Goal: Information Seeking & Learning: Learn about a topic

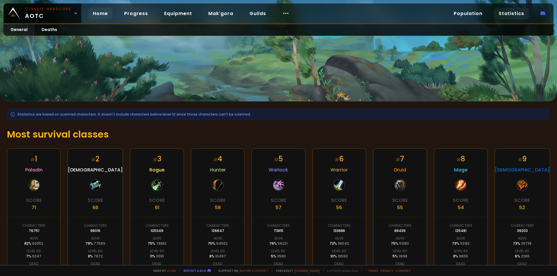
click at [97, 15] on link "Home" at bounding box center [100, 14] width 24 height 12
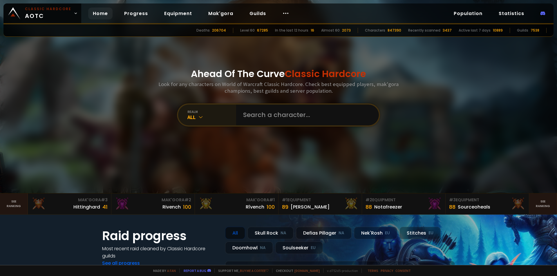
click at [200, 117] on icon at bounding box center [201, 117] width 6 height 6
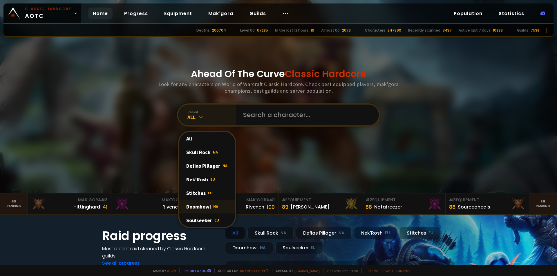
click at [195, 204] on div "Doomhowl NA" at bounding box center [207, 207] width 56 height 14
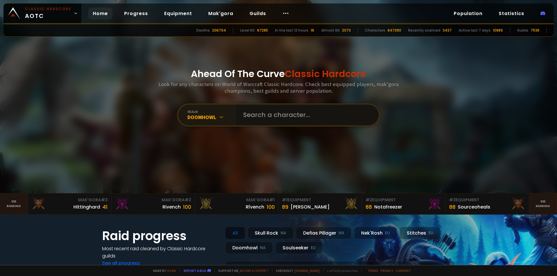
click at [266, 118] on input "text" at bounding box center [306, 115] width 132 height 21
click at [473, 10] on link "Population" at bounding box center [468, 14] width 38 height 12
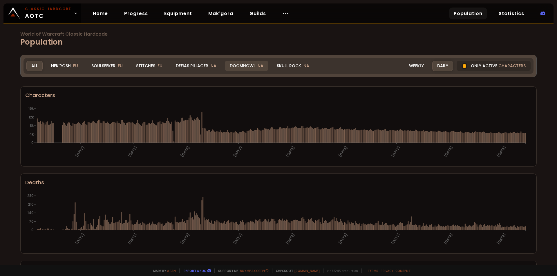
click at [245, 66] on div "Doomhowl NA" at bounding box center [247, 66] width 44 height 10
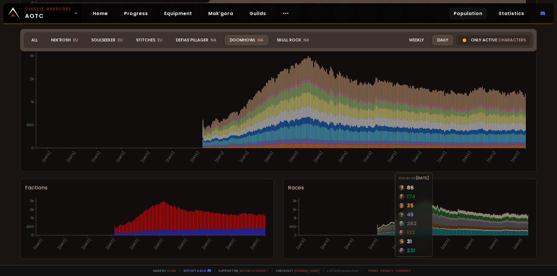
scroll to position [315, 0]
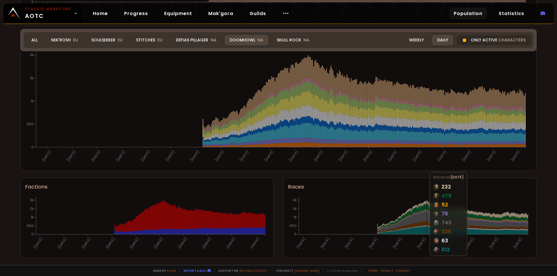
click at [424, 218] on icon "[DATE] [DATE] [DATE] [DATE] [DATE] [DATE] [DATE] [DATE] [DATE] [DATE] 0 650 1k …" at bounding box center [409, 224] width 242 height 58
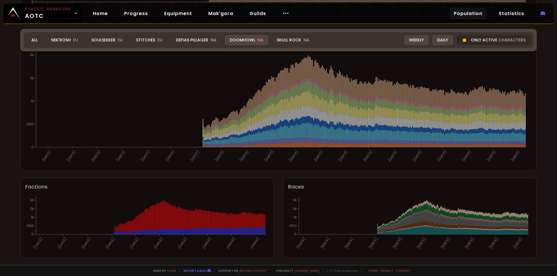
click at [418, 39] on div "Weekly" at bounding box center [416, 40] width 25 height 10
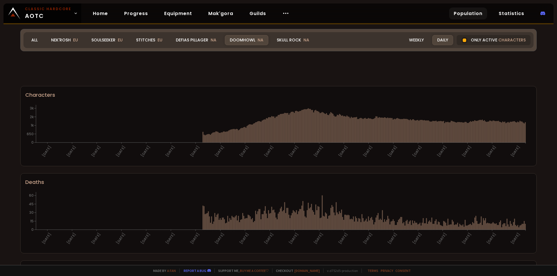
scroll to position [315, 0]
